Goal: Task Accomplishment & Management: Manage account settings

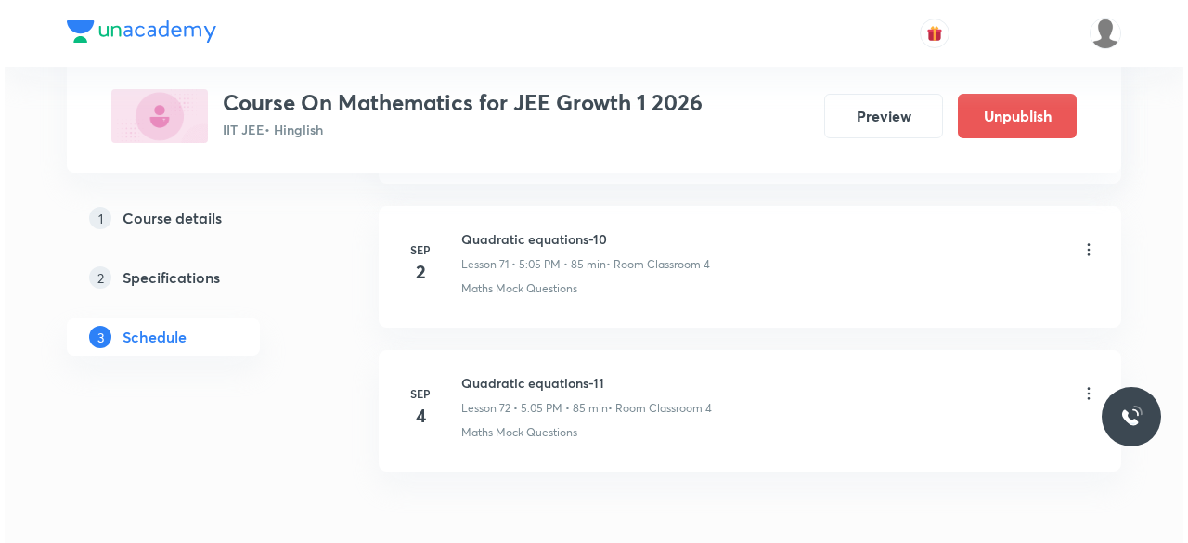
scroll to position [11258, 0]
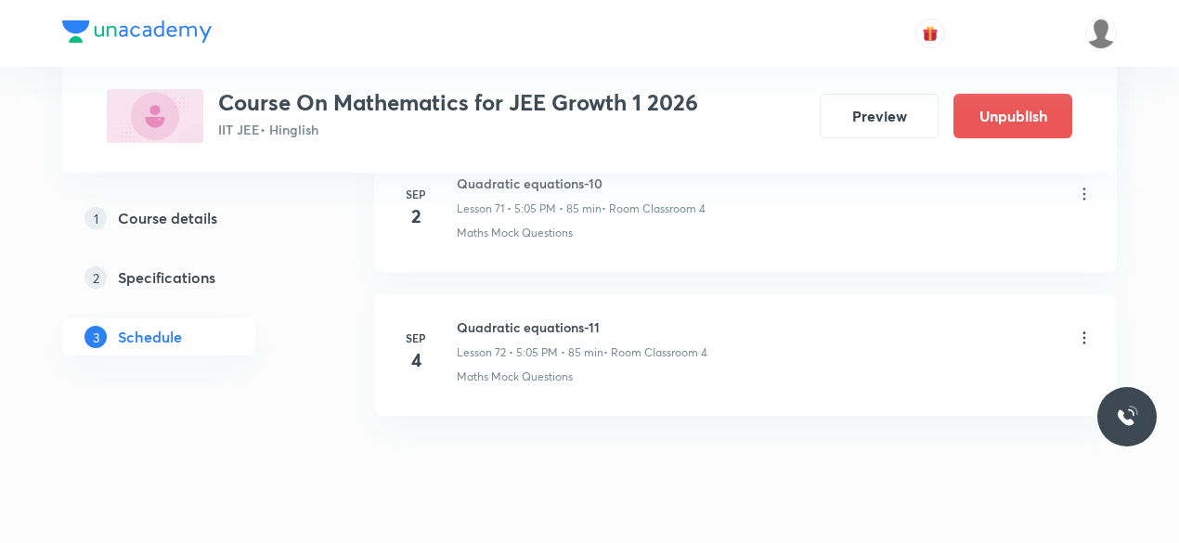
click at [1082, 329] on icon at bounding box center [1084, 338] width 19 height 19
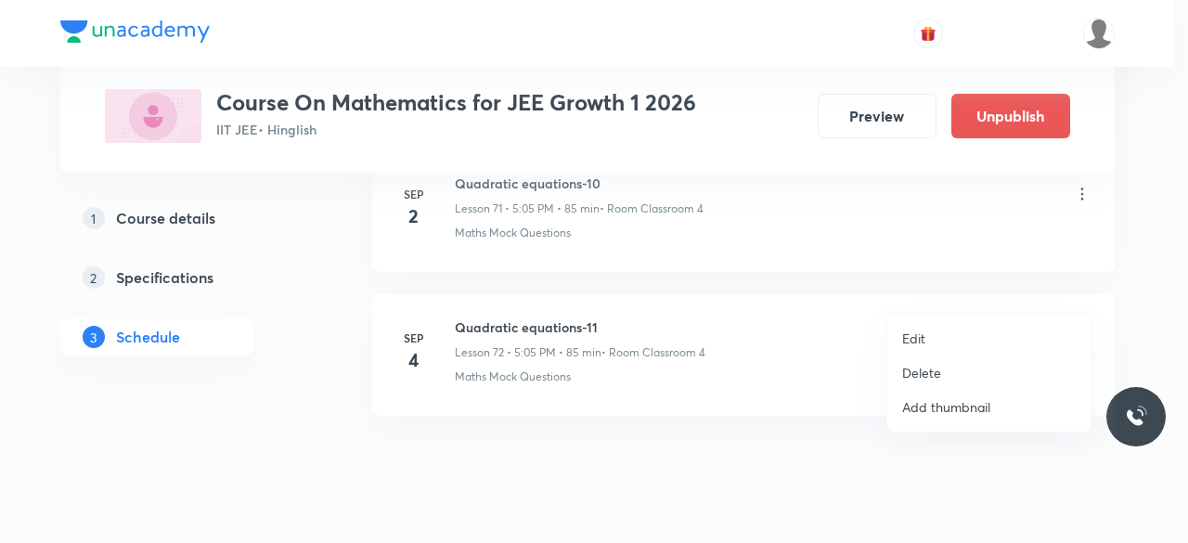
click at [915, 340] on p "Edit" at bounding box center [913, 338] width 23 height 19
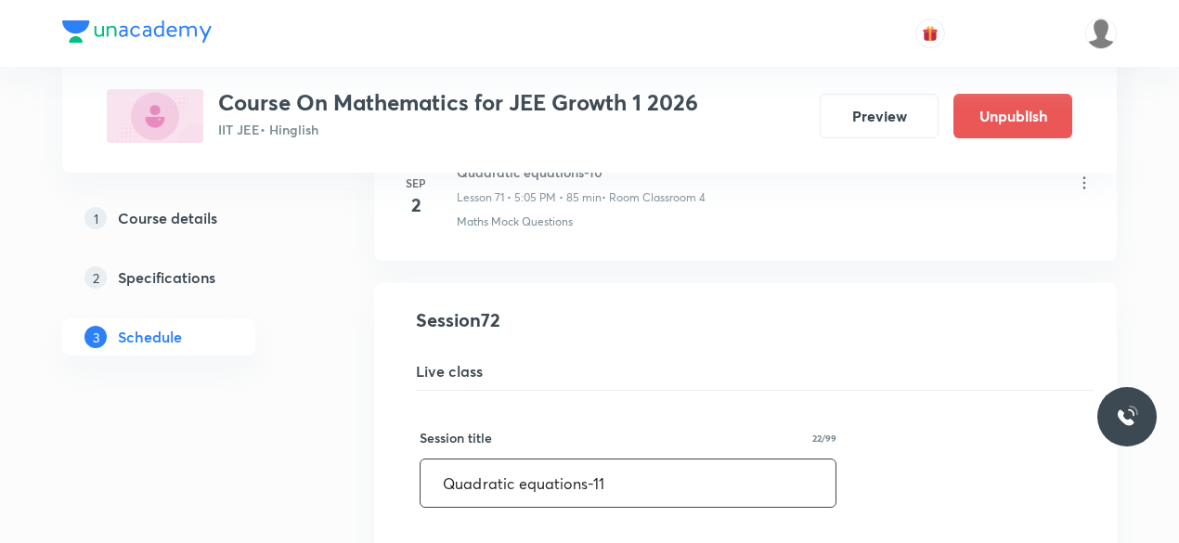
scroll to position [10315, 0]
drag, startPoint x: 443, startPoint y: 434, endPoint x: 611, endPoint y: 438, distance: 168.1
click at [611, 457] on input "Quadratic equations-11" at bounding box center [628, 480] width 415 height 47
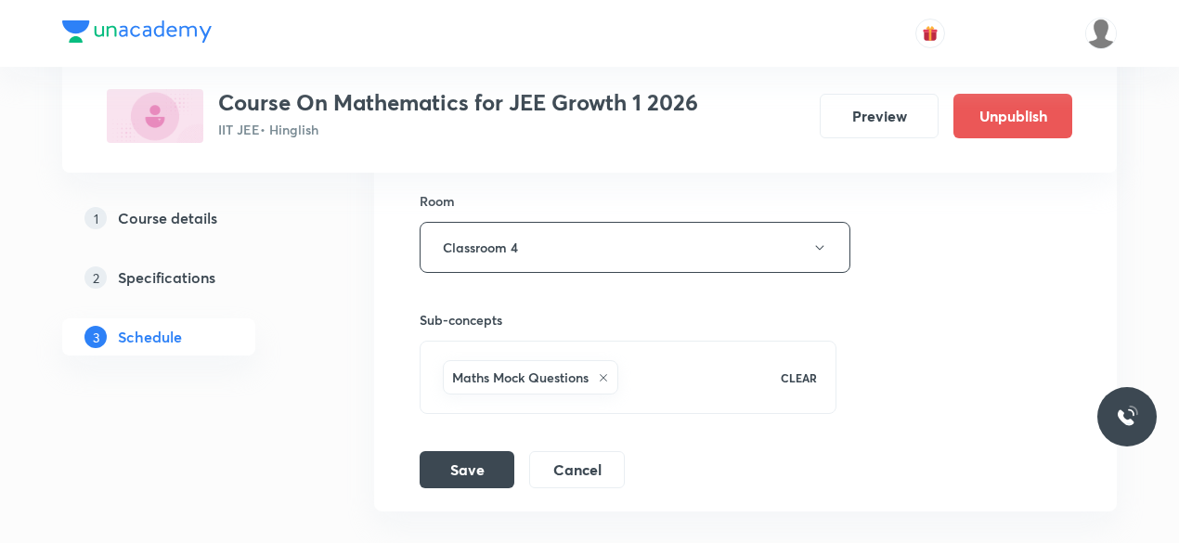
scroll to position [11118, 0]
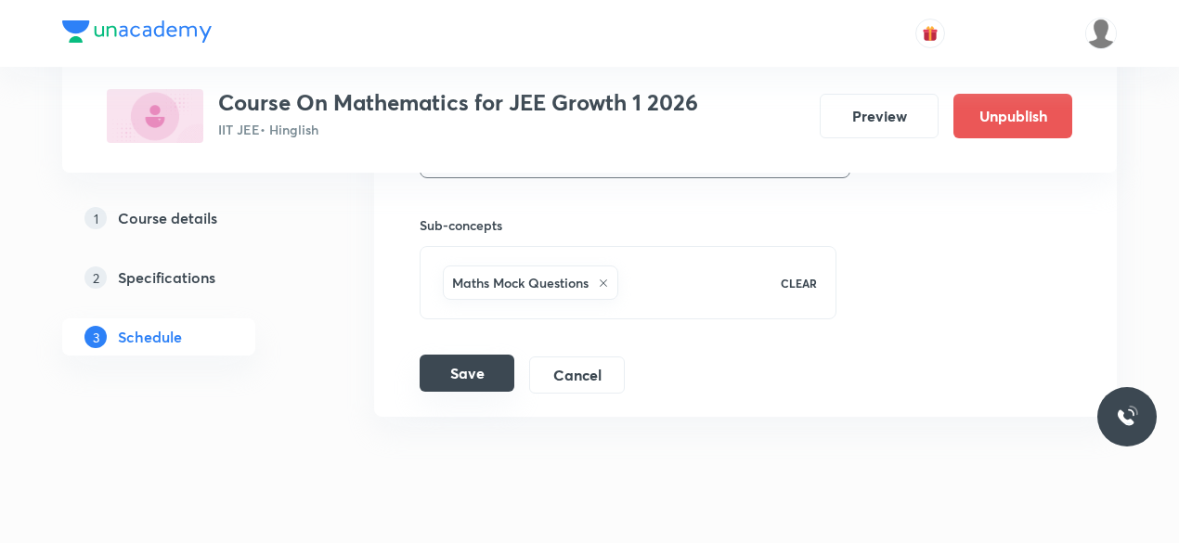
type input "Straight Line-01"
click at [466, 355] on button "Save" at bounding box center [467, 373] width 95 height 37
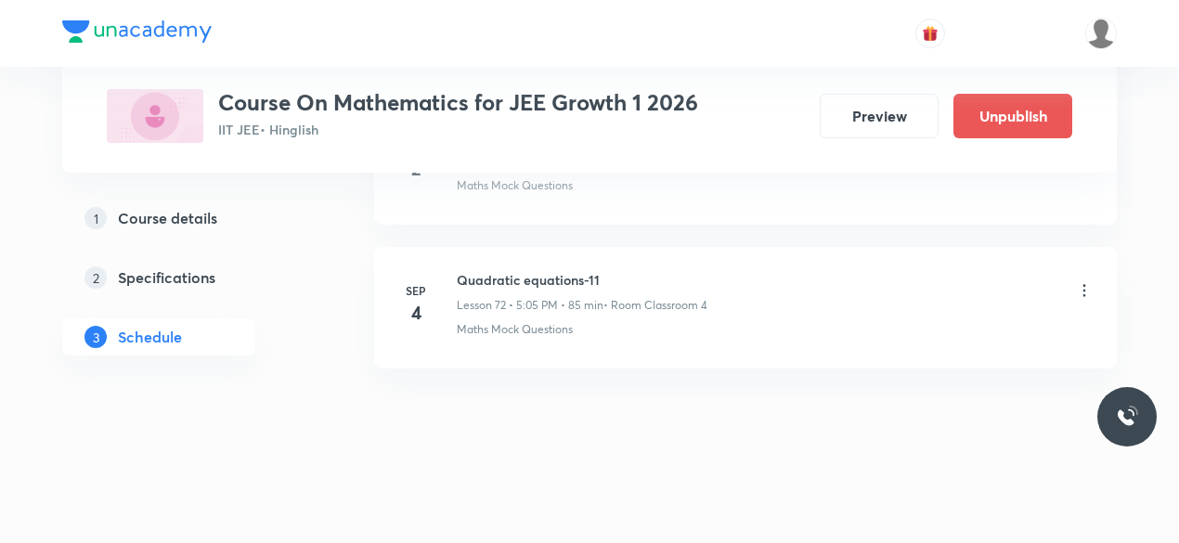
scroll to position [10408, 0]
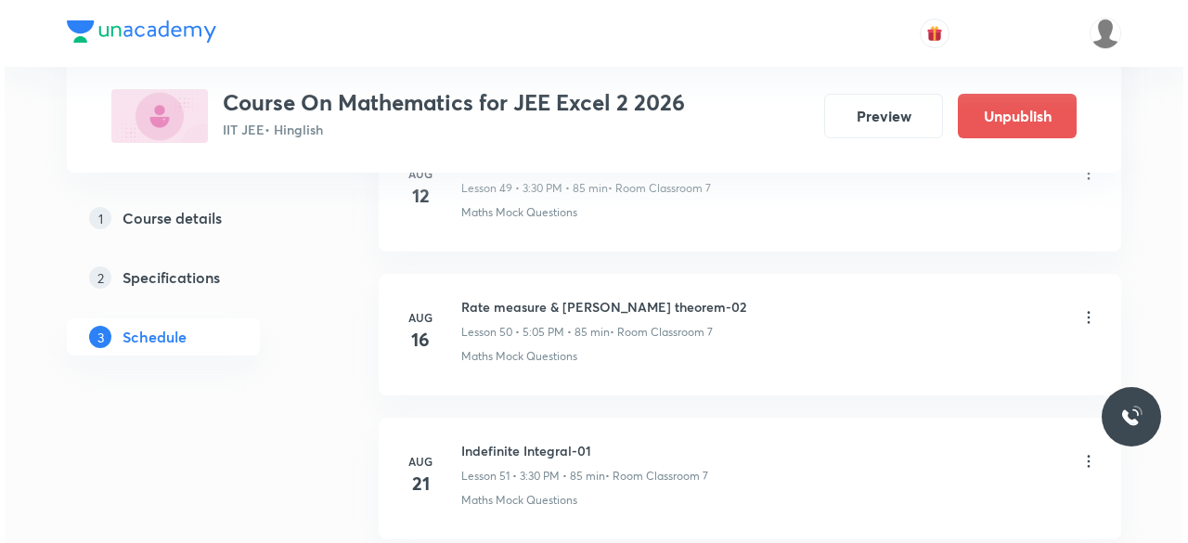
scroll to position [8965, 0]
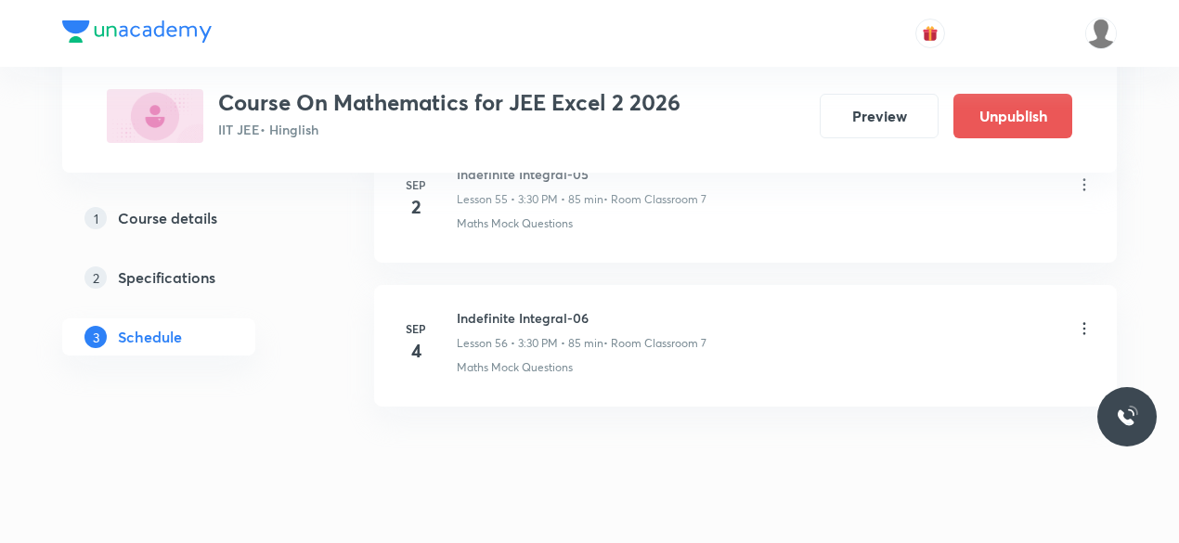
click at [1087, 319] on icon at bounding box center [1084, 328] width 19 height 19
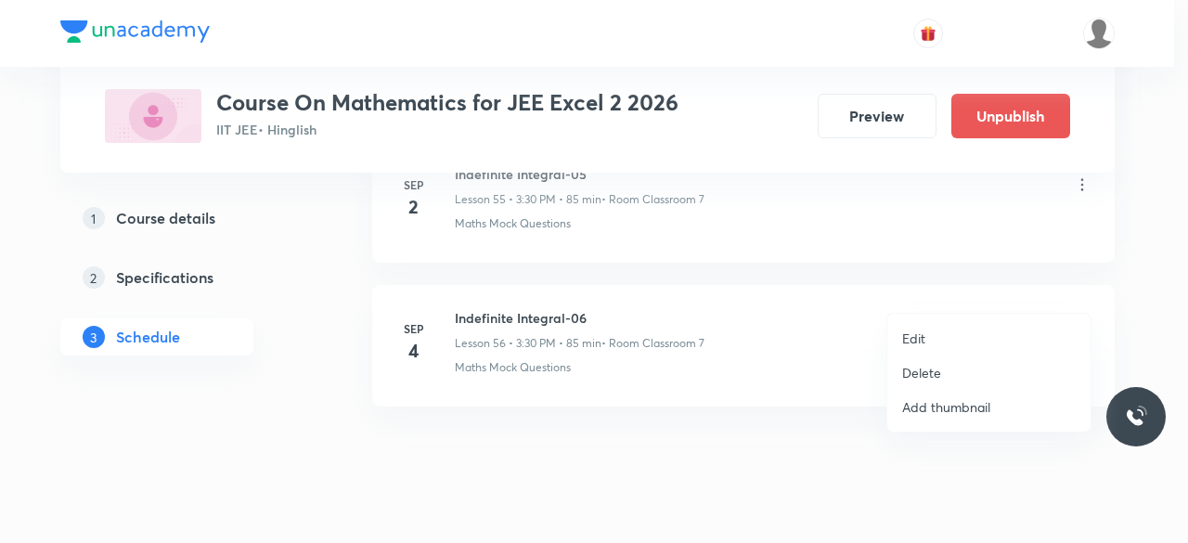
click at [915, 333] on p "Edit" at bounding box center [913, 338] width 23 height 19
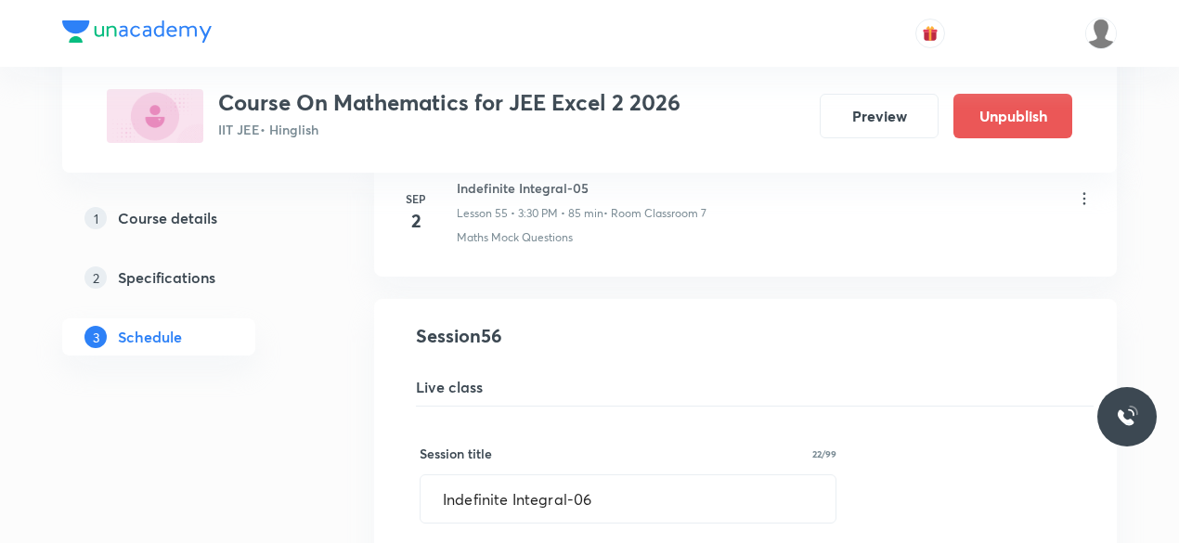
scroll to position [7993, 0]
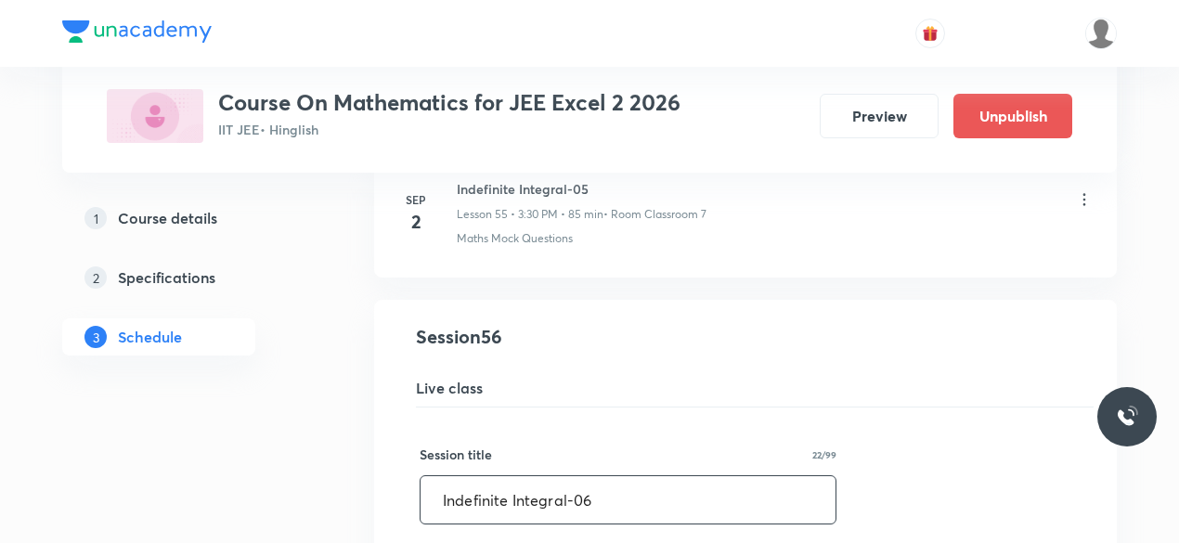
click at [455, 476] on input "Indefinite Integral-06" at bounding box center [628, 499] width 415 height 47
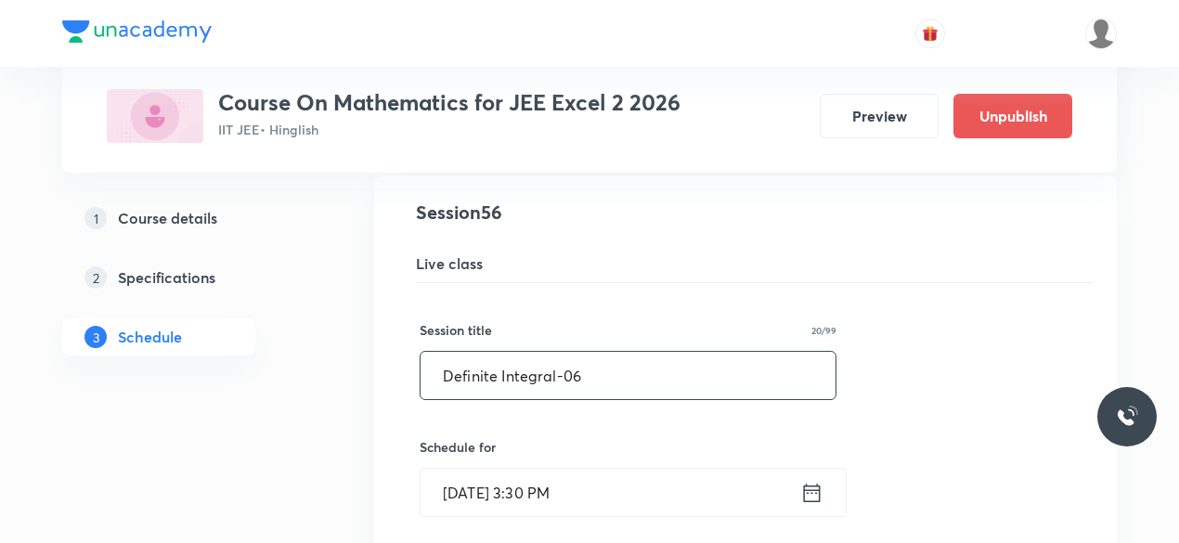
scroll to position [8113, 0]
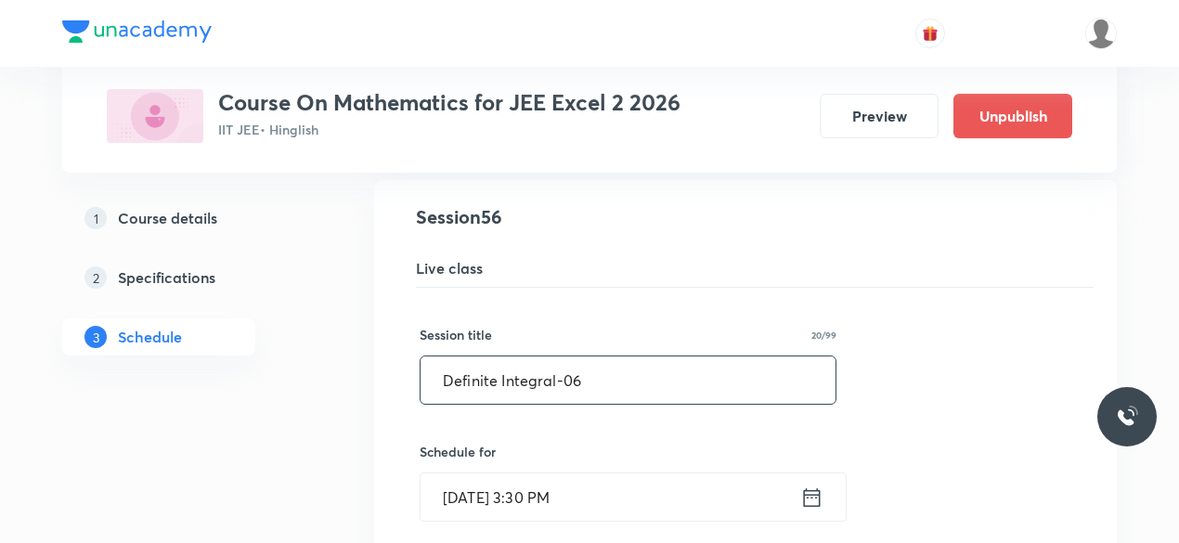
click at [576, 356] on input "Definite Integral-06" at bounding box center [628, 379] width 415 height 47
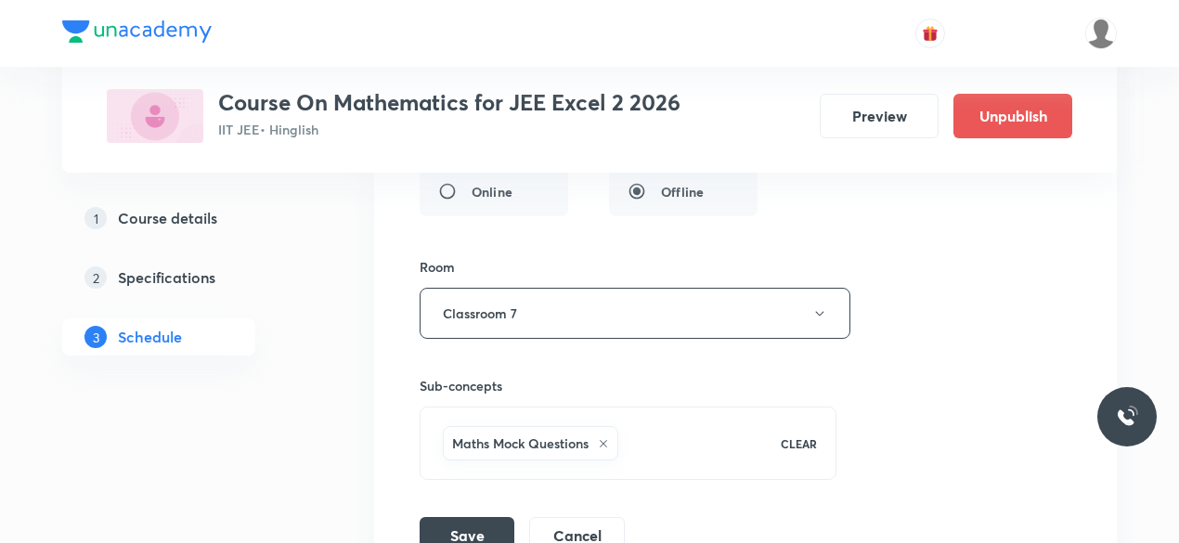
scroll to position [8656, 0]
type input "Definite Integral-01"
drag, startPoint x: 564, startPoint y: 440, endPoint x: 444, endPoint y: 510, distance: 139.3
click at [446, 509] on div "Session title 20/99 Definite Integral-01 ​ Schedule for Sep 4, 2025, 3:30 PM ​ …" at bounding box center [746, 149] width 652 height 809
click at [472, 514] on button "Save" at bounding box center [467, 532] width 95 height 37
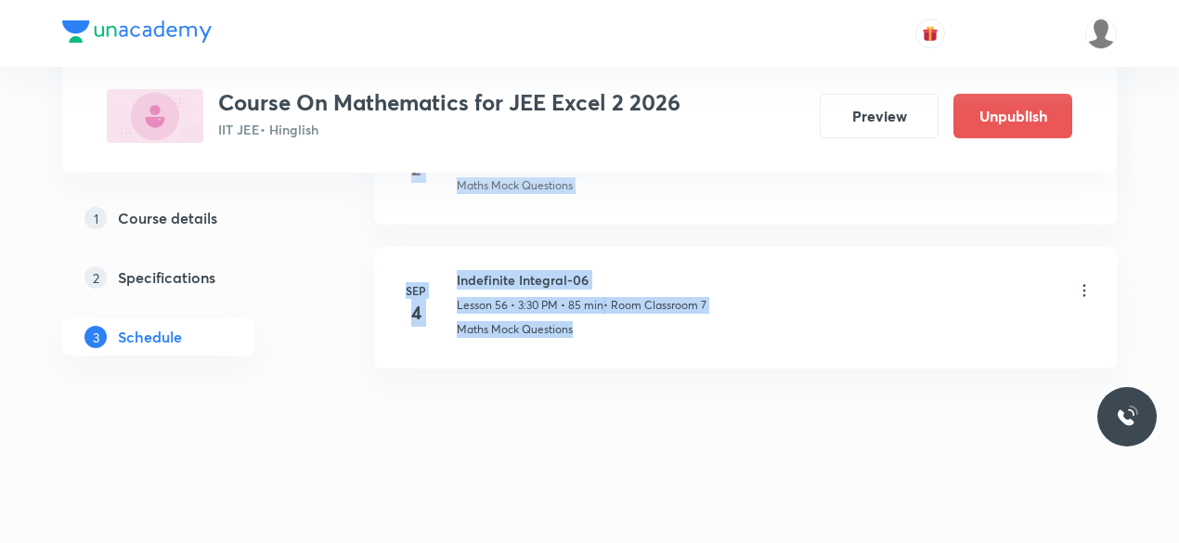
scroll to position [8115, 0]
